Goal: Task Accomplishment & Management: Use online tool/utility

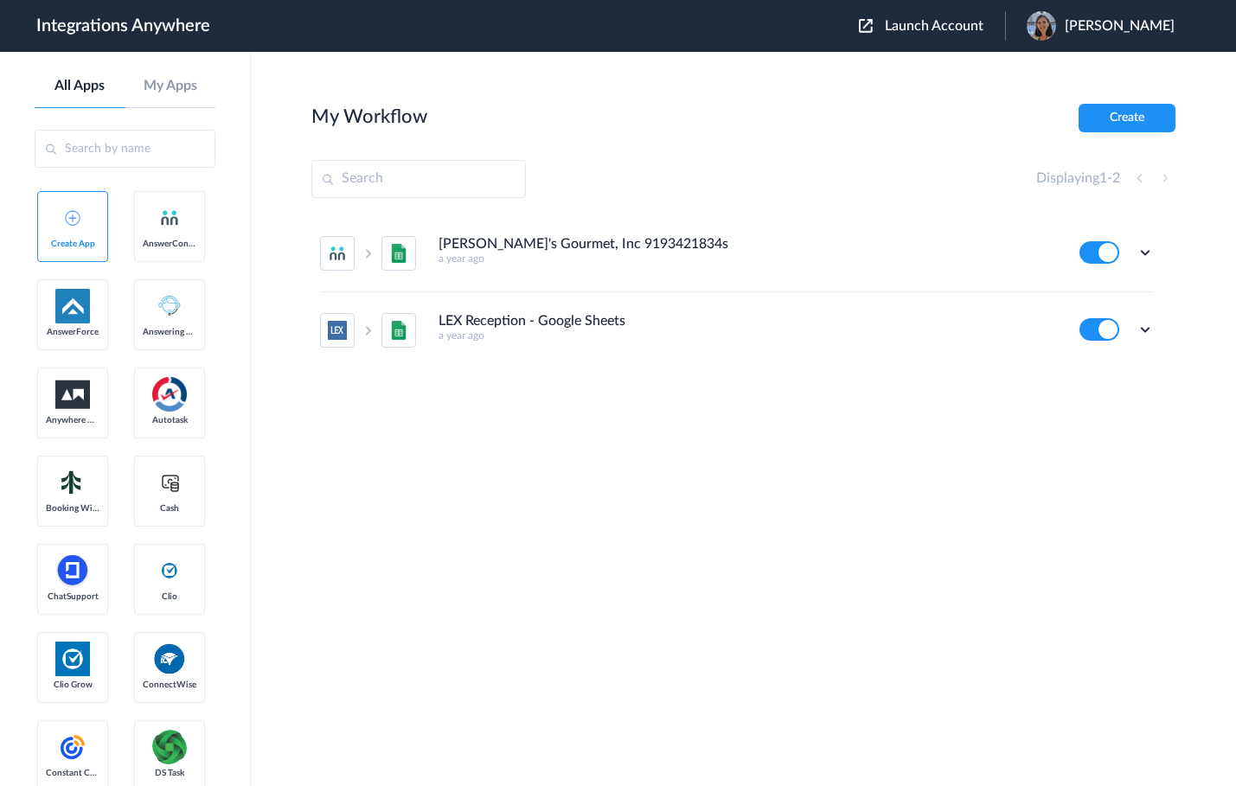
drag, startPoint x: 936, startPoint y: 28, endPoint x: 926, endPoint y: 38, distance: 14.7
click at [936, 29] on span "Launch Account" at bounding box center [934, 26] width 99 height 14
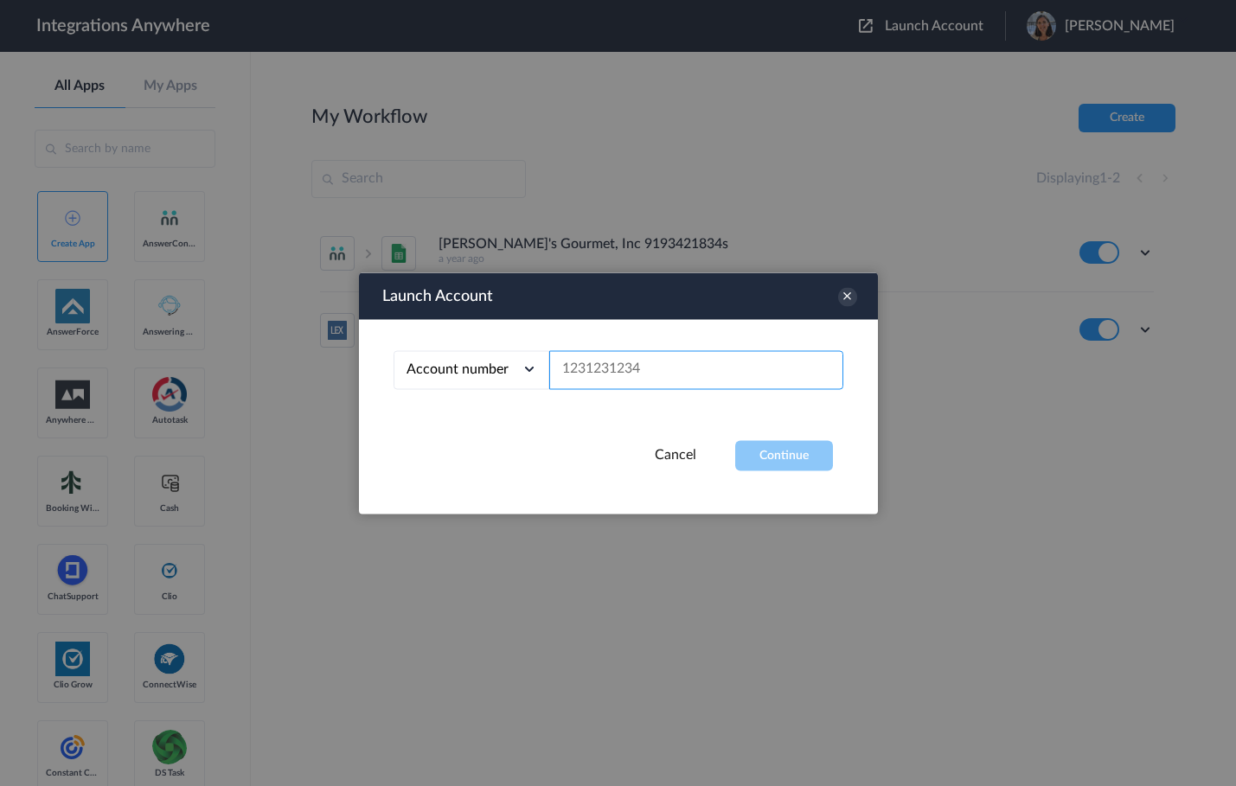
click at [612, 365] on input "text" at bounding box center [696, 369] width 294 height 39
paste input "8775336799"
type input "8775336799"
click at [771, 458] on button "Continue" at bounding box center [784, 455] width 98 height 30
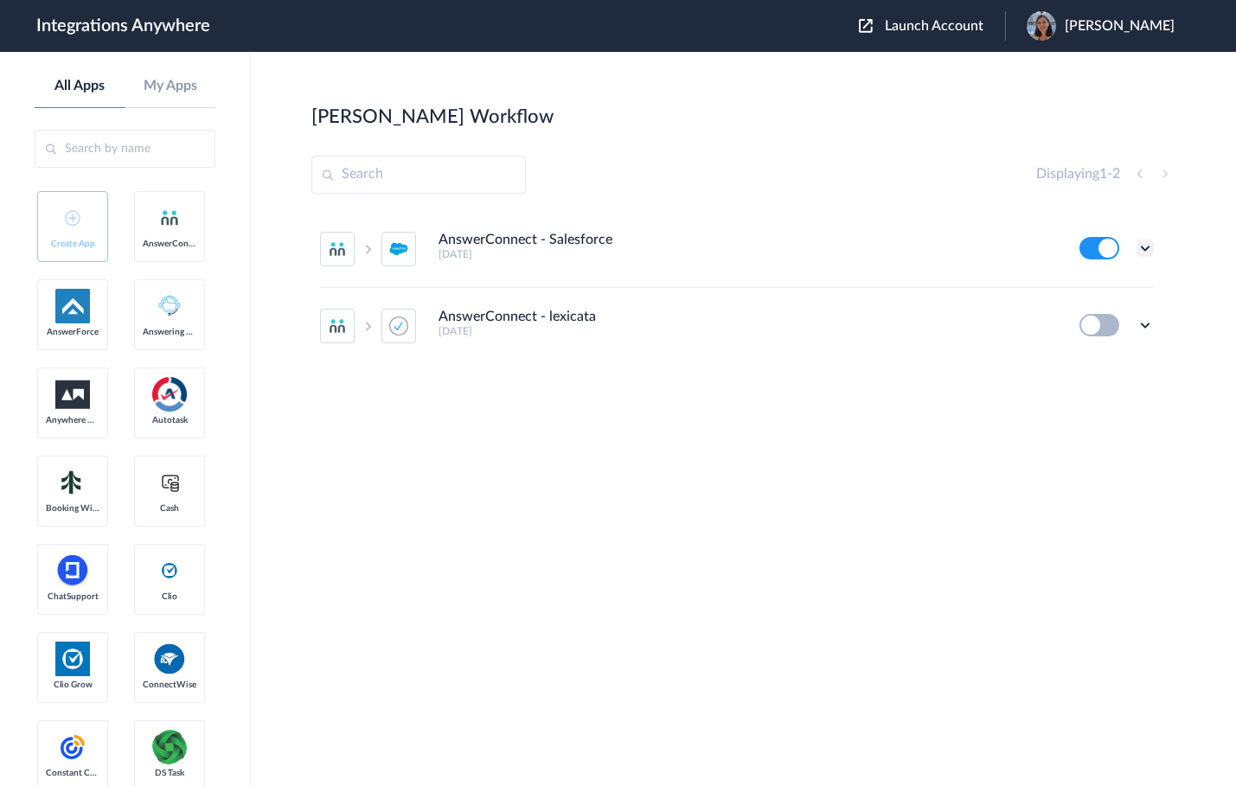
click at [1144, 244] on icon at bounding box center [1145, 248] width 17 height 17
click at [1119, 312] on li "Task history" at bounding box center [1097, 320] width 112 height 32
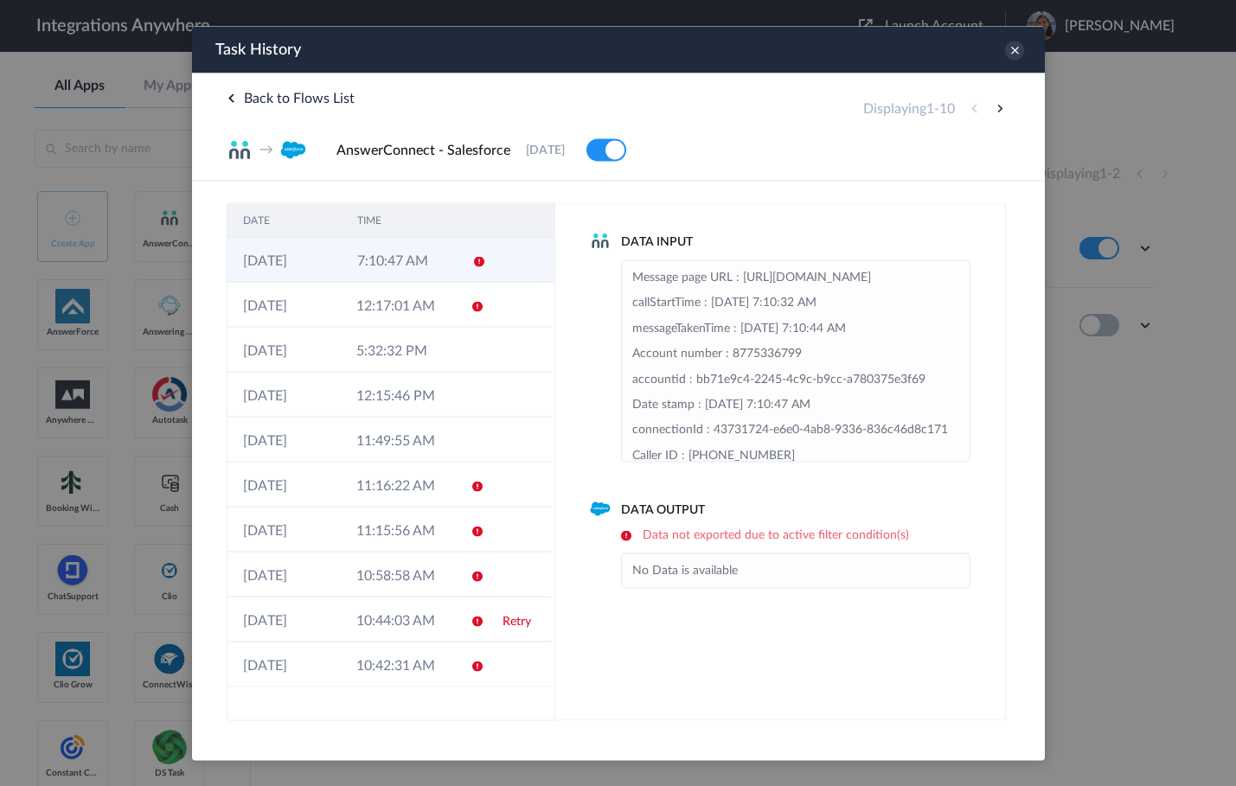
click at [416, 277] on td "7:10:47 AM" at bounding box center [398, 259] width 114 height 45
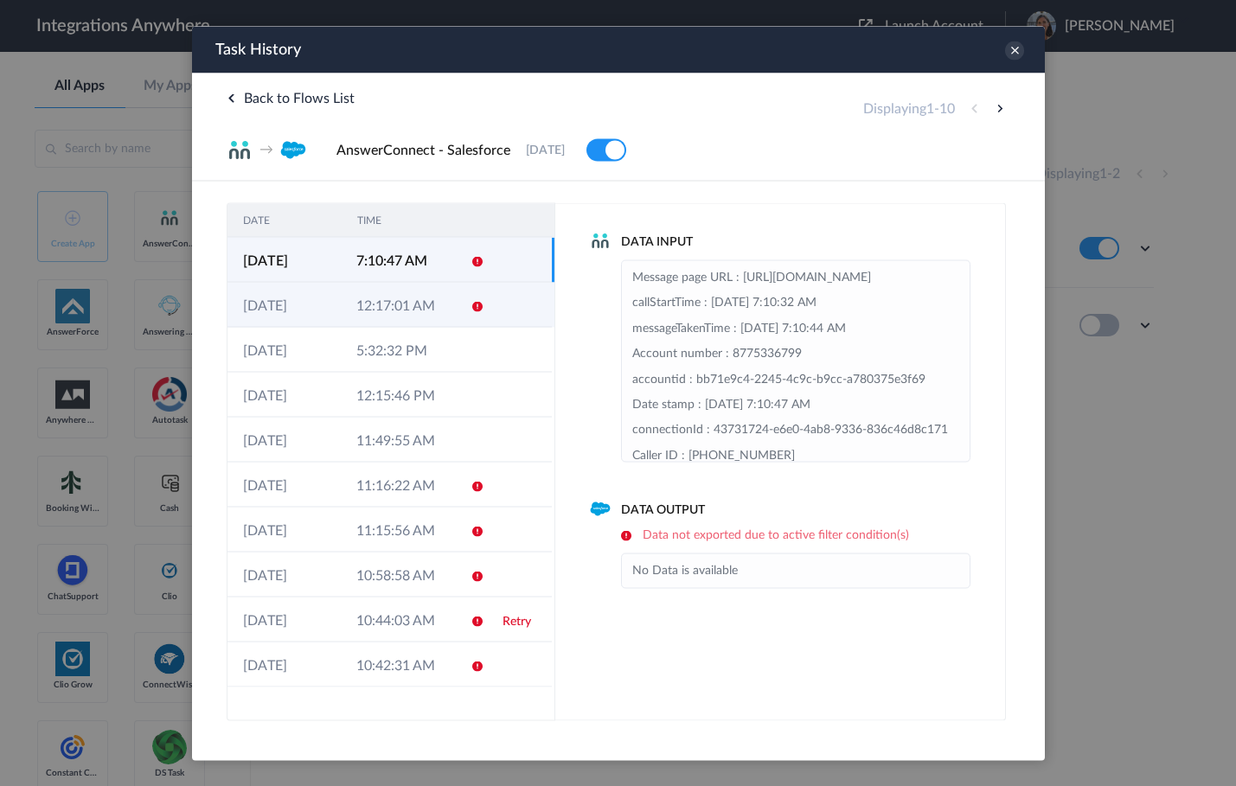
click at [400, 310] on td "12:17:01 AM" at bounding box center [396, 304] width 113 height 45
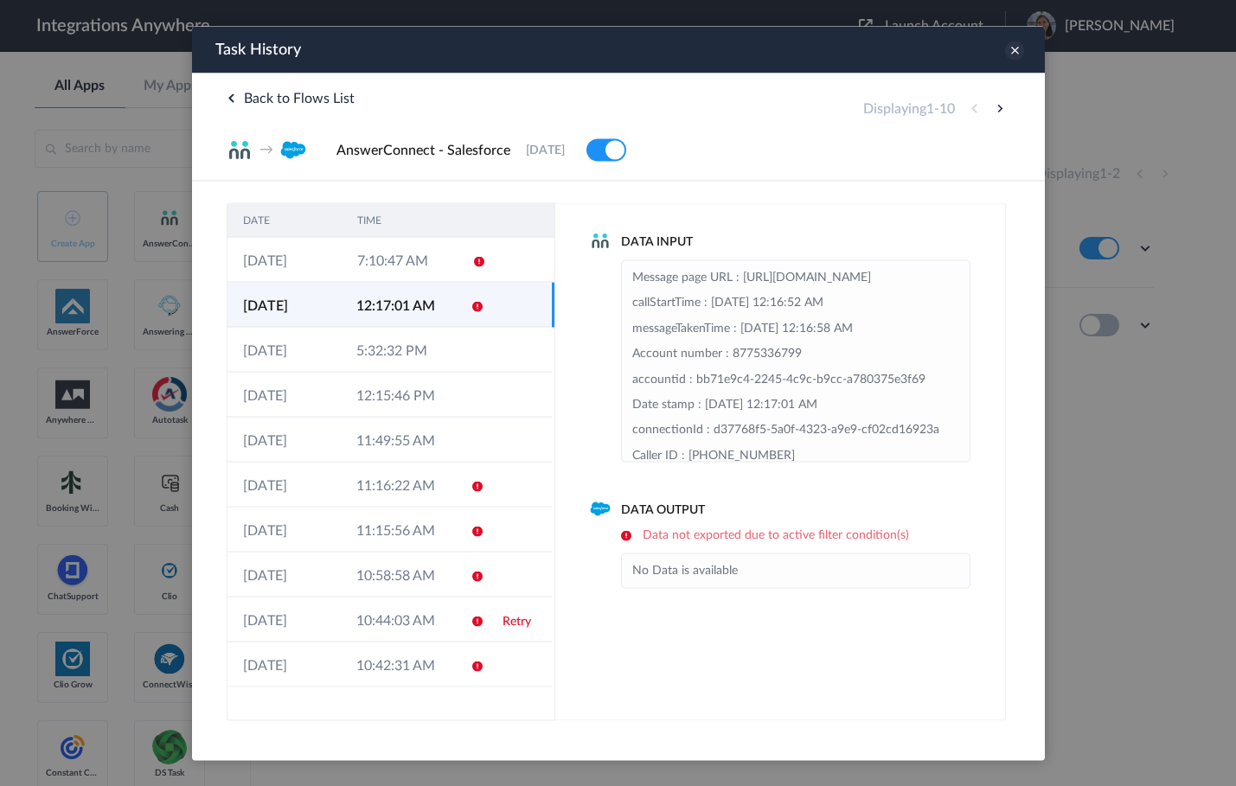
click at [1013, 54] on icon at bounding box center [1013, 50] width 19 height 19
